Goal: Find specific page/section: Find specific page/section

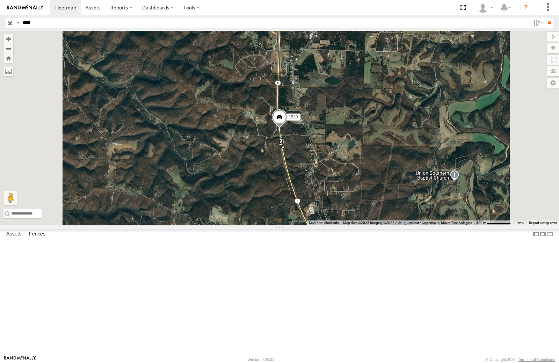
click at [41, 27] on input "****" at bounding box center [275, 23] width 510 height 10
click at [545, 18] on input "**" at bounding box center [549, 23] width 8 height 10
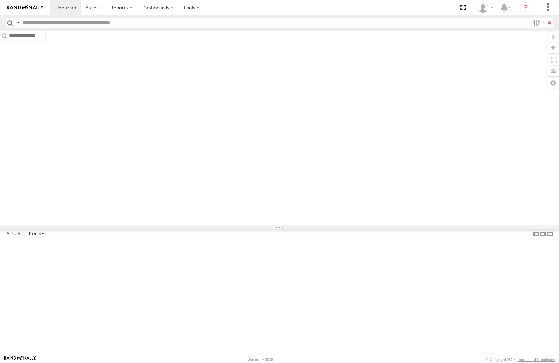
type input "****"
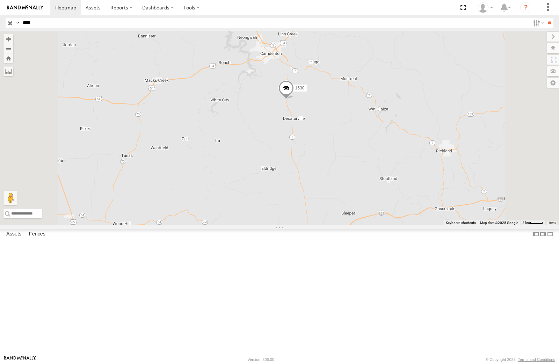
click at [294, 99] on span at bounding box center [285, 89] width 15 height 19
